Goal: Task Accomplishment & Management: Complete application form

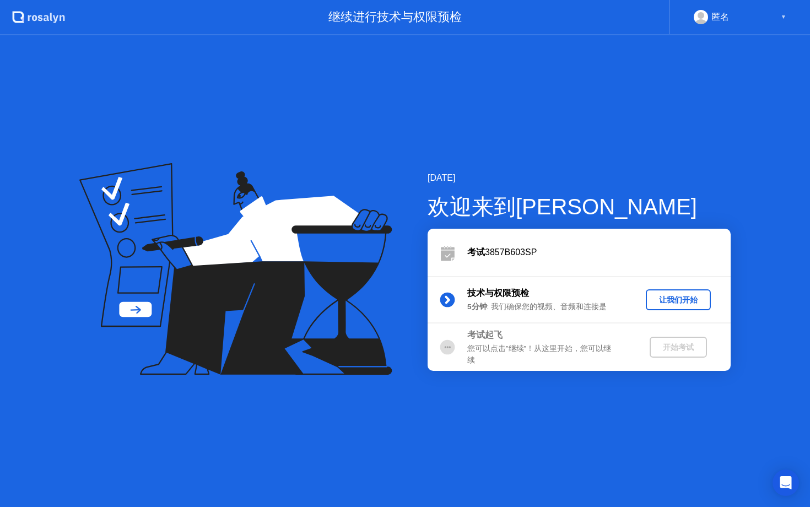
click at [669, 300] on div "让我们开始" at bounding box center [678, 300] width 56 height 10
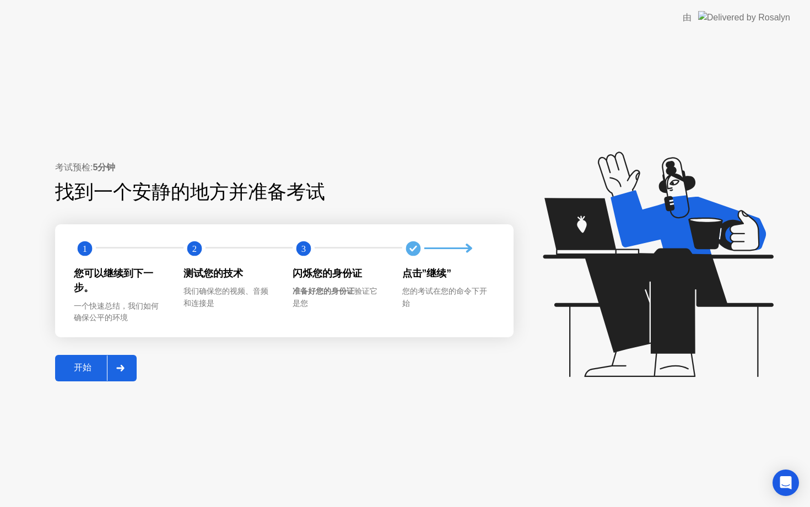
click at [94, 356] on button "开始" at bounding box center [96, 368] width 82 height 26
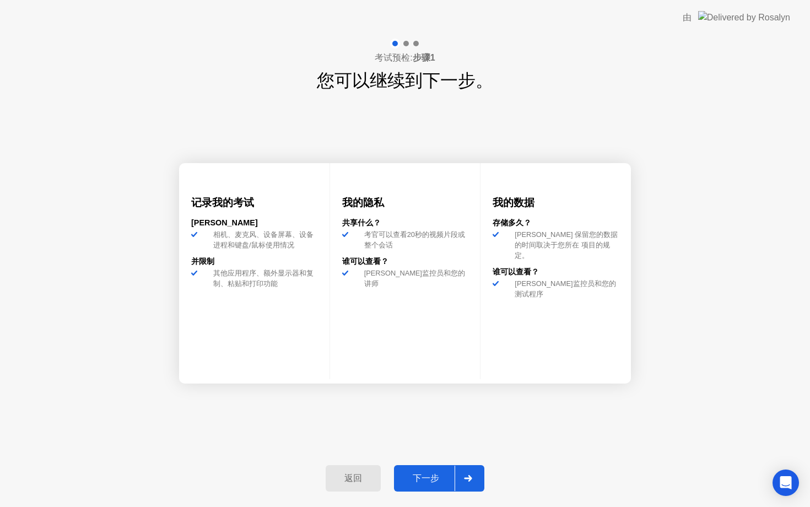
click at [444, 478] on div "下一步" at bounding box center [425, 479] width 57 height 12
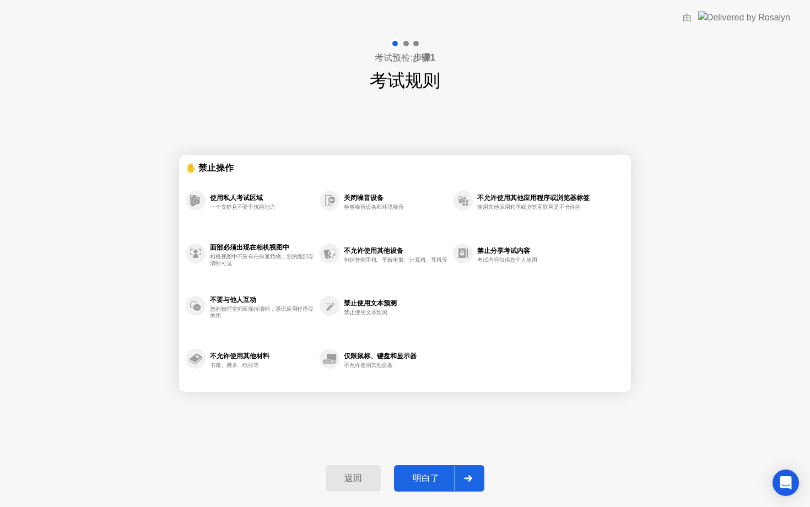
click at [426, 473] on div "明白了" at bounding box center [425, 479] width 57 height 12
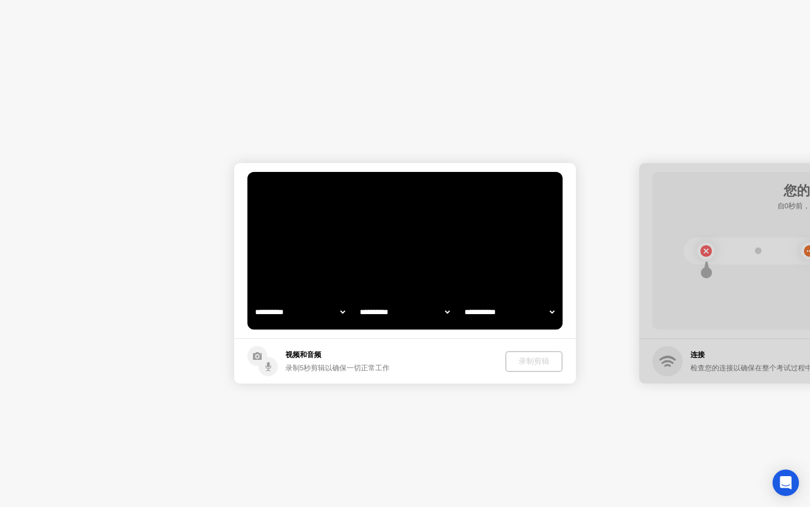
select select "**********"
select select "*******"
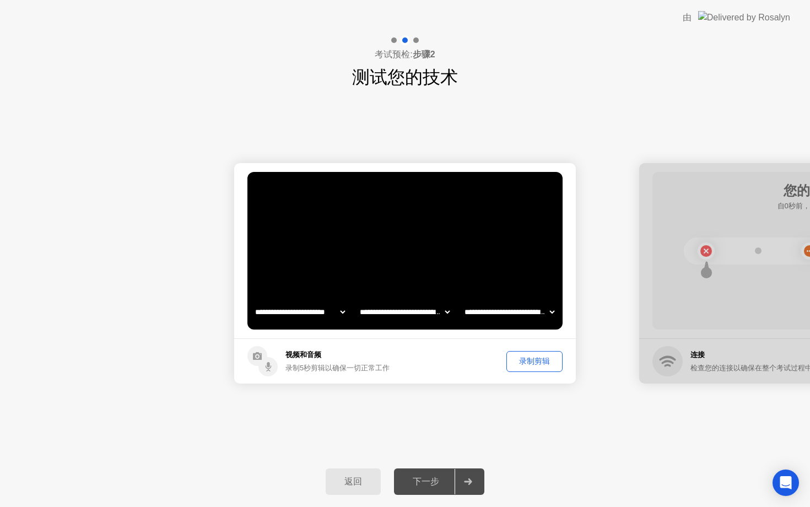
click at [520, 367] on button "录制剪辑" at bounding box center [534, 361] width 56 height 21
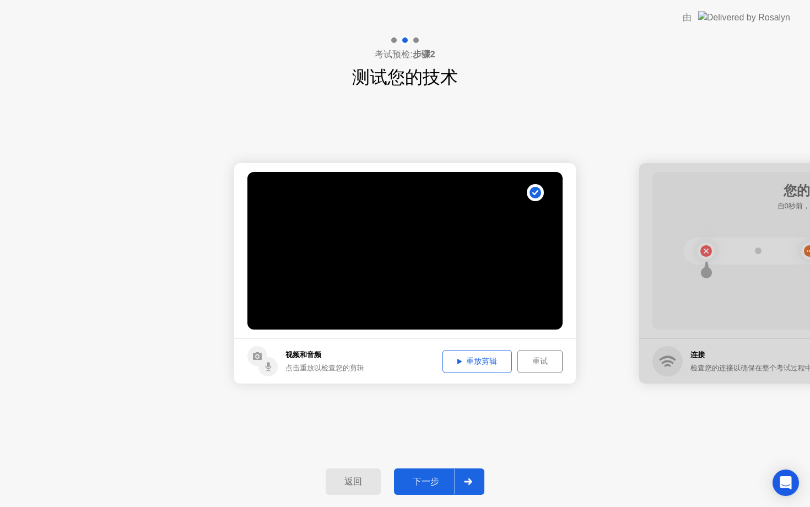
click at [430, 481] on div "下一步" at bounding box center [425, 482] width 57 height 12
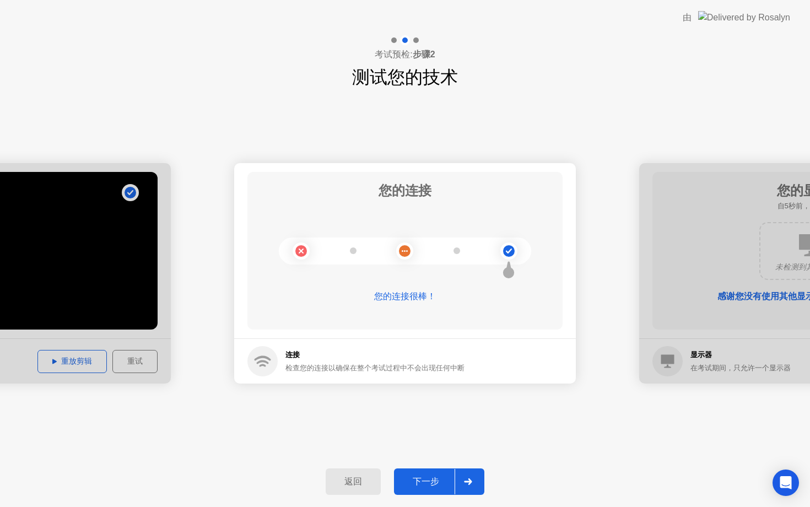
click at [430, 481] on div "下一步" at bounding box center [425, 482] width 57 height 12
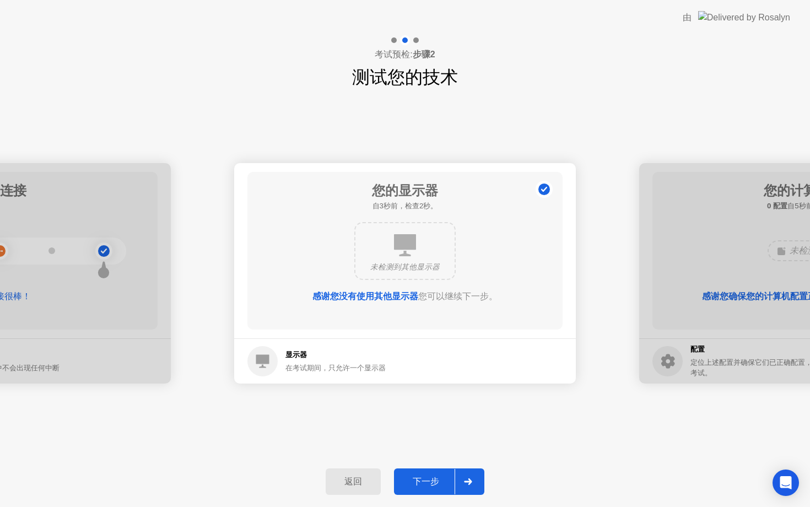
click at [429, 485] on div "下一步" at bounding box center [425, 482] width 57 height 12
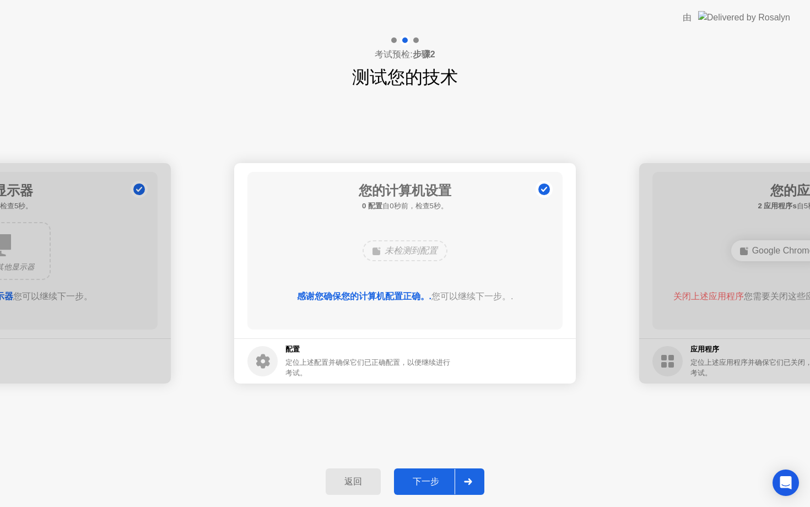
click at [429, 484] on div "下一步" at bounding box center [425, 482] width 57 height 12
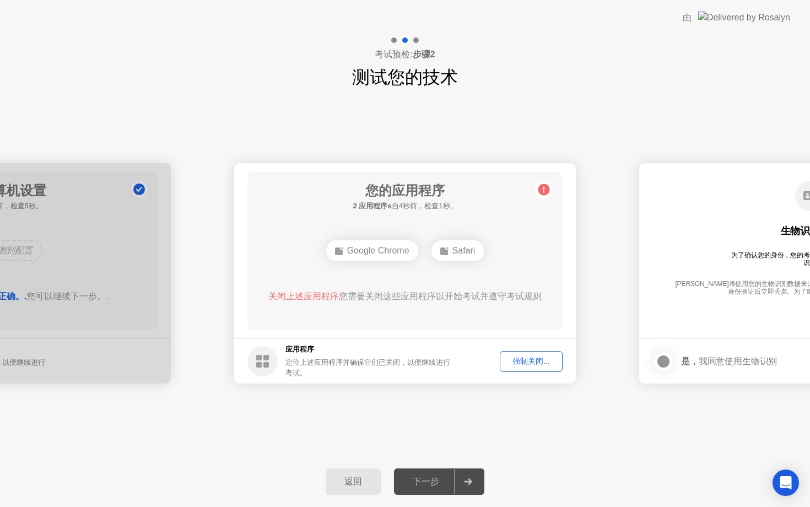
click at [530, 356] on div "强制关闭..." at bounding box center [531, 361] width 55 height 10
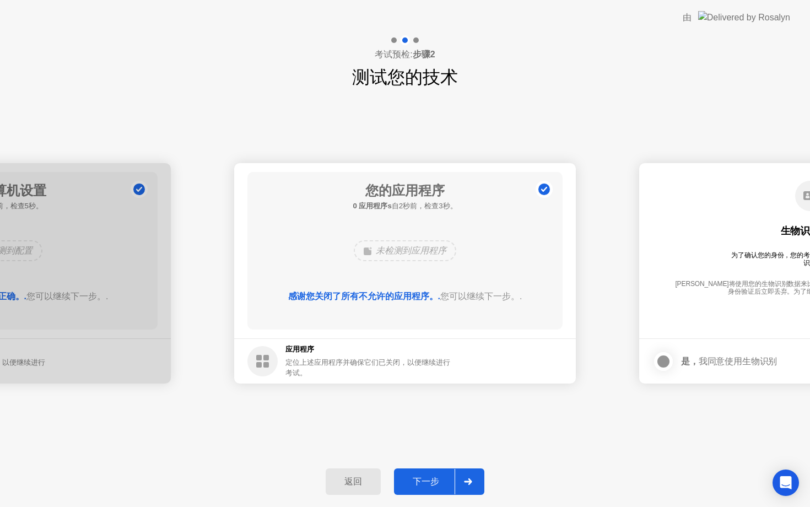
click at [436, 481] on div "下一步" at bounding box center [425, 482] width 57 height 12
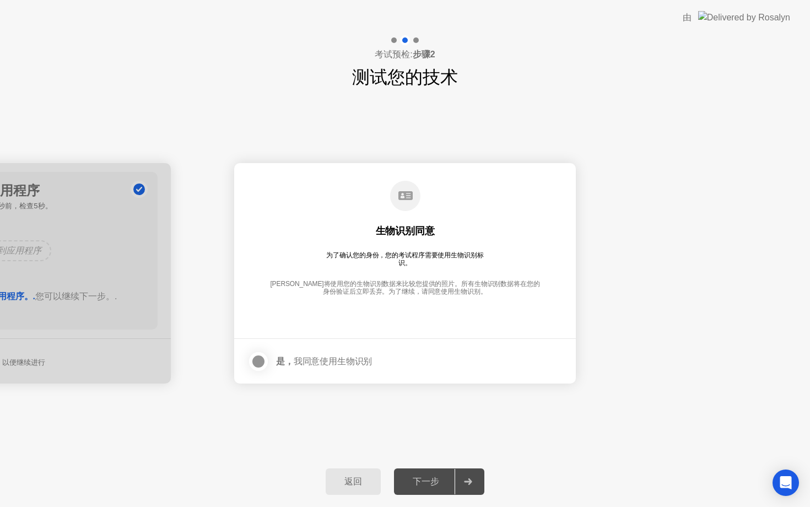
click at [264, 358] on div at bounding box center [258, 361] width 13 height 13
click at [420, 481] on div "下一步" at bounding box center [425, 482] width 57 height 12
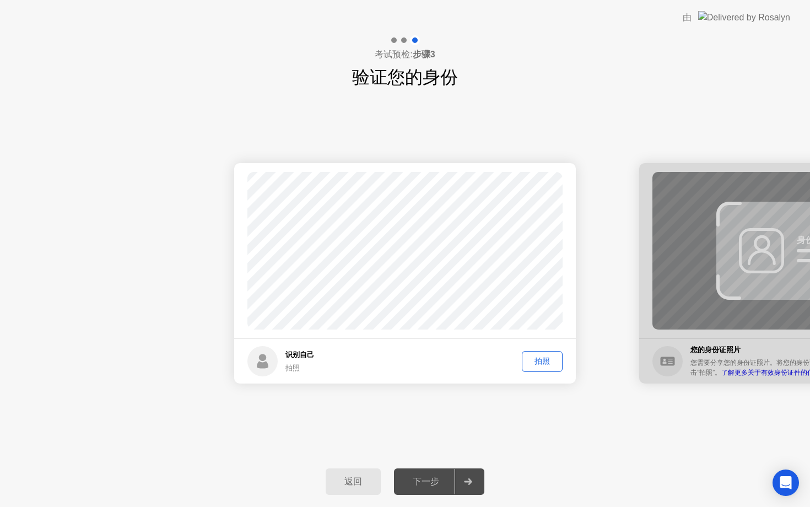
click at [541, 367] on button "拍照" at bounding box center [542, 361] width 41 height 21
click at [438, 477] on div "下一步" at bounding box center [425, 482] width 57 height 12
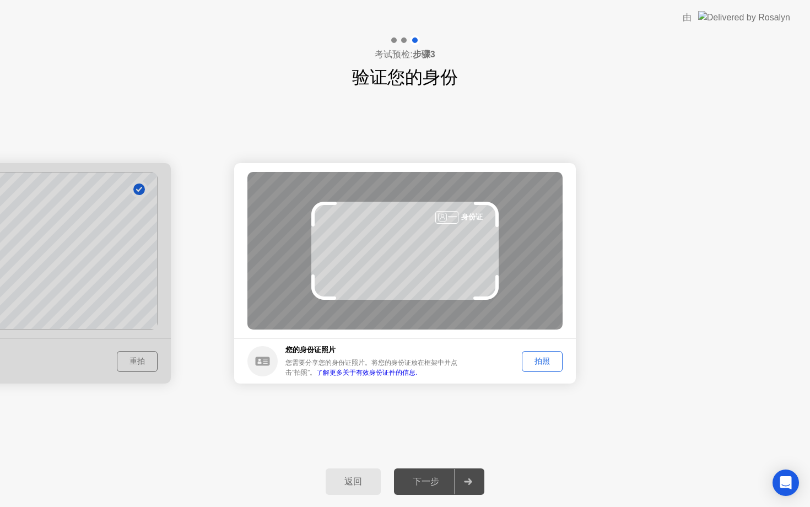
click at [546, 374] on footer "您的身份证照片 您需要分享您的身份证照片。将您的身份证放在框架中并点击”拍照”。 了解更多关于有效身份证件的信息. 拍照" at bounding box center [405, 360] width 342 height 45
click at [543, 360] on div "拍照" at bounding box center [542, 361] width 33 height 10
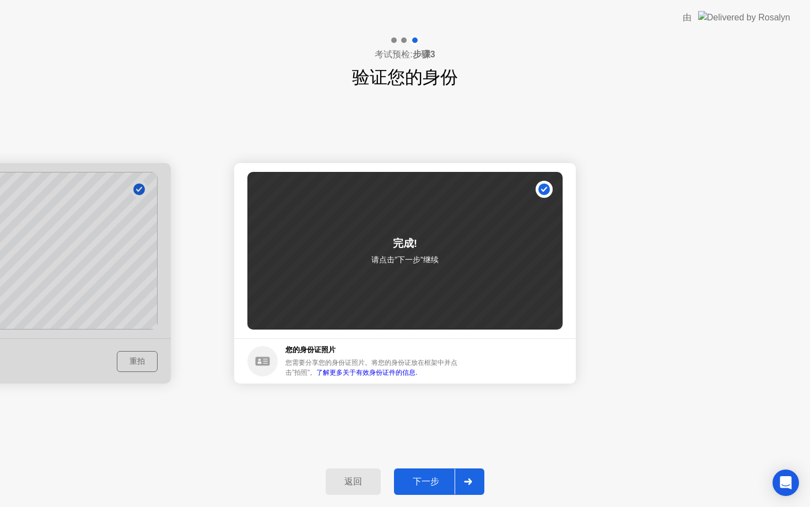
click at [428, 473] on button "下一步" at bounding box center [439, 481] width 90 height 26
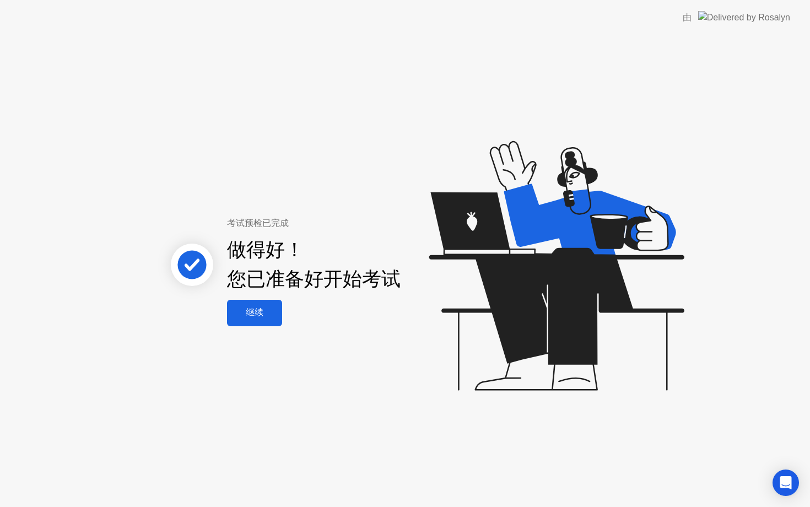
click at [260, 310] on div "继续" at bounding box center [254, 313] width 48 height 12
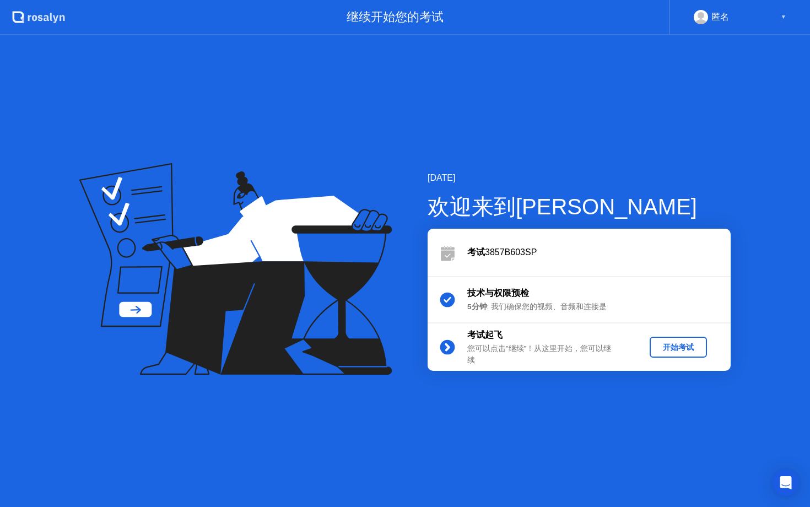
click at [671, 346] on div "开始考试" at bounding box center [678, 347] width 48 height 10
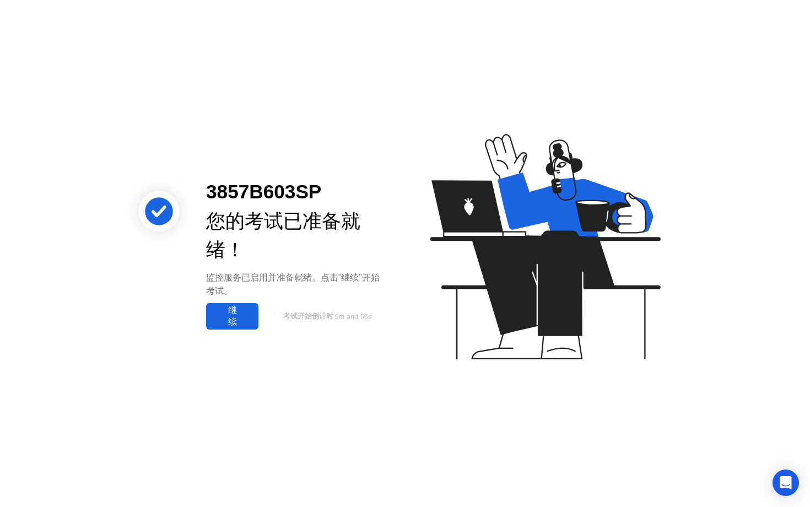
click at [240, 317] on div "继续" at bounding box center [232, 316] width 46 height 23
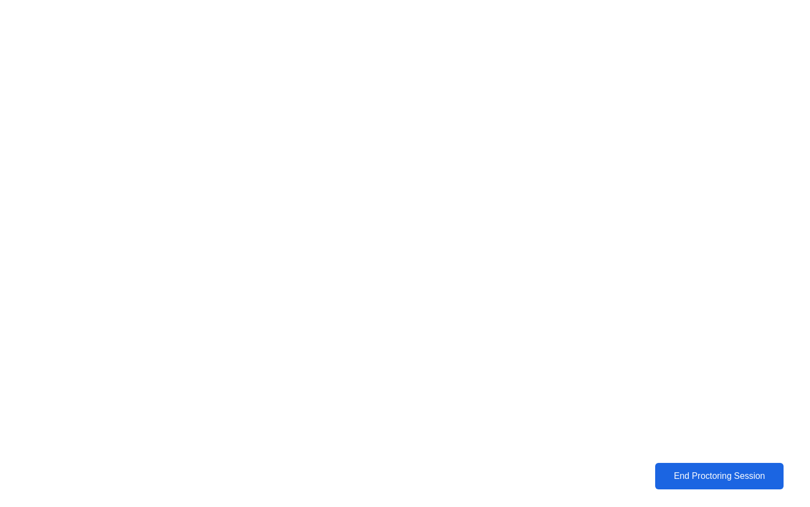
click at [664, 476] on div "End Proctoring Session" at bounding box center [720, 476] width 122 height 10
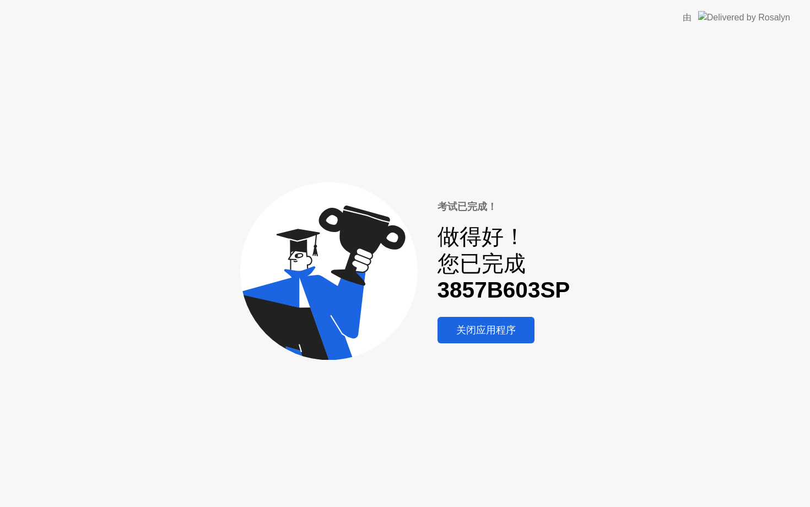
click at [519, 332] on div "关闭应用程序" at bounding box center [486, 330] width 90 height 14
